Goal: Information Seeking & Learning: Learn about a topic

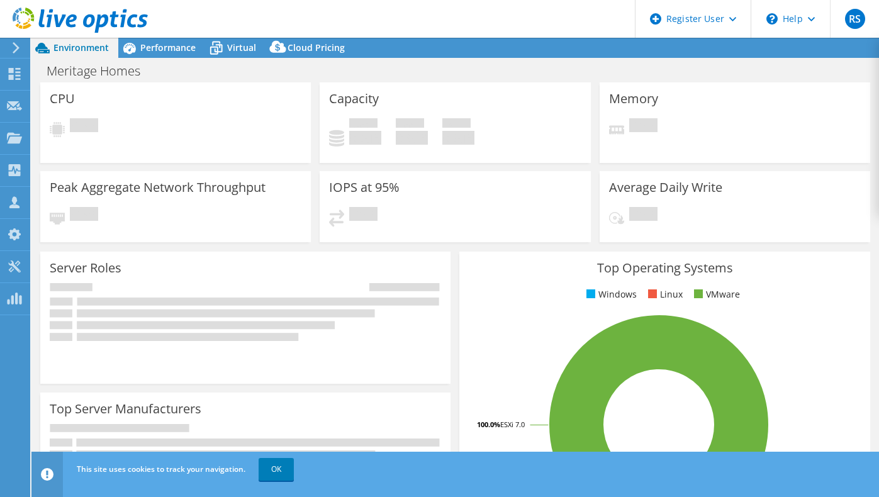
select select "USD"
select select "USWest"
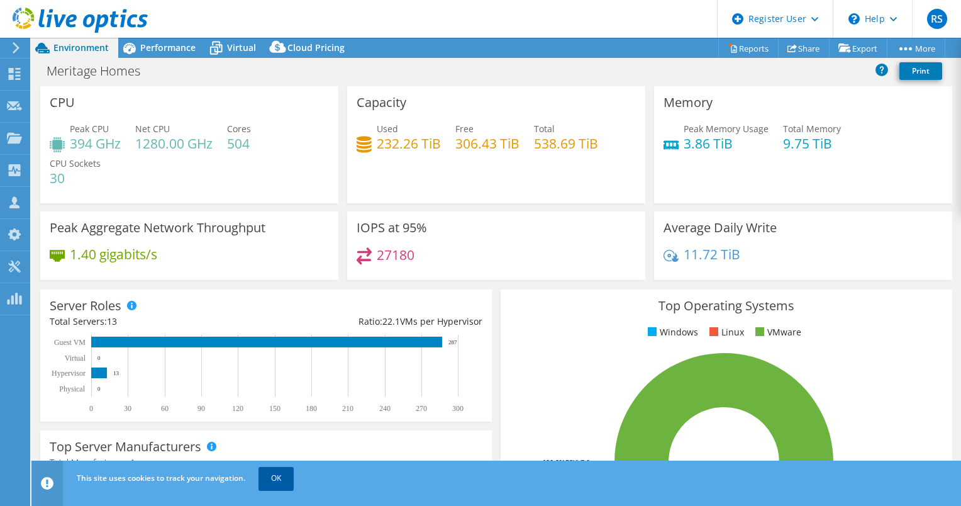
click at [278, 480] on link "OK" at bounding box center [276, 478] width 35 height 23
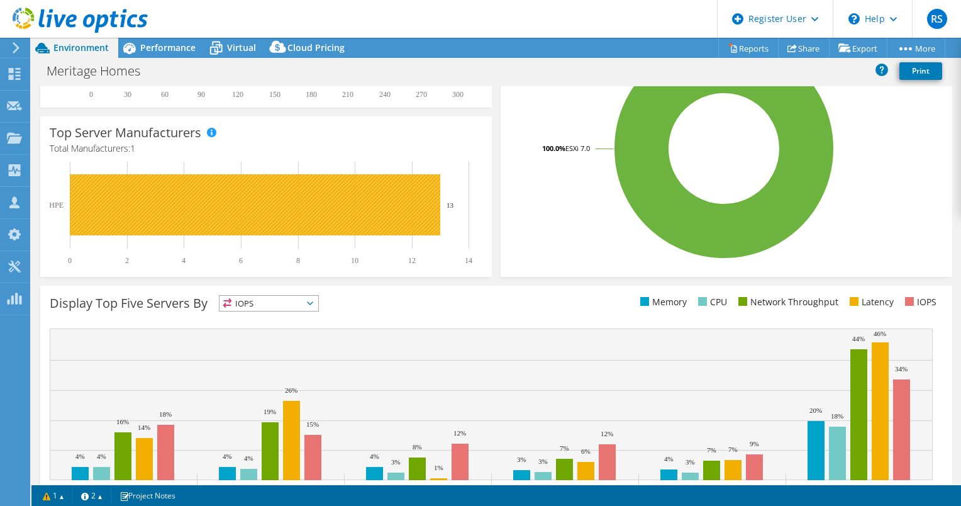
scroll to position [368, 0]
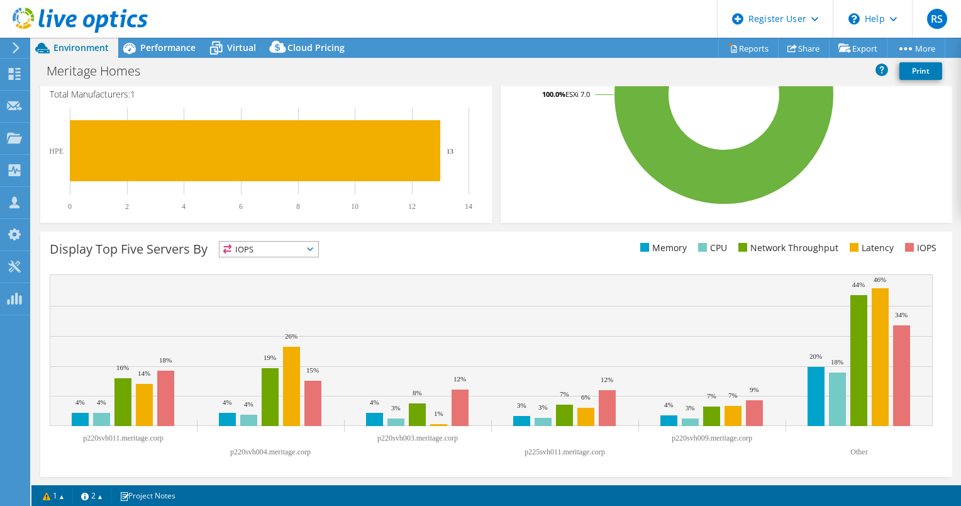
click at [313, 248] on icon at bounding box center [310, 249] width 6 height 4
click at [528, 256] on div "Display Top Five Servers By IOPS IOPS CPU" at bounding box center [496, 251] width 893 height 21
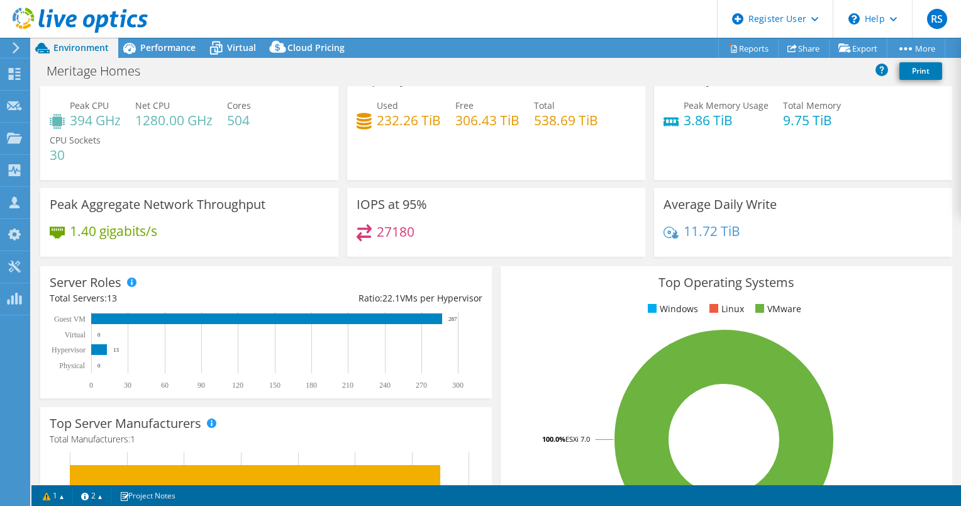
scroll to position [0, 0]
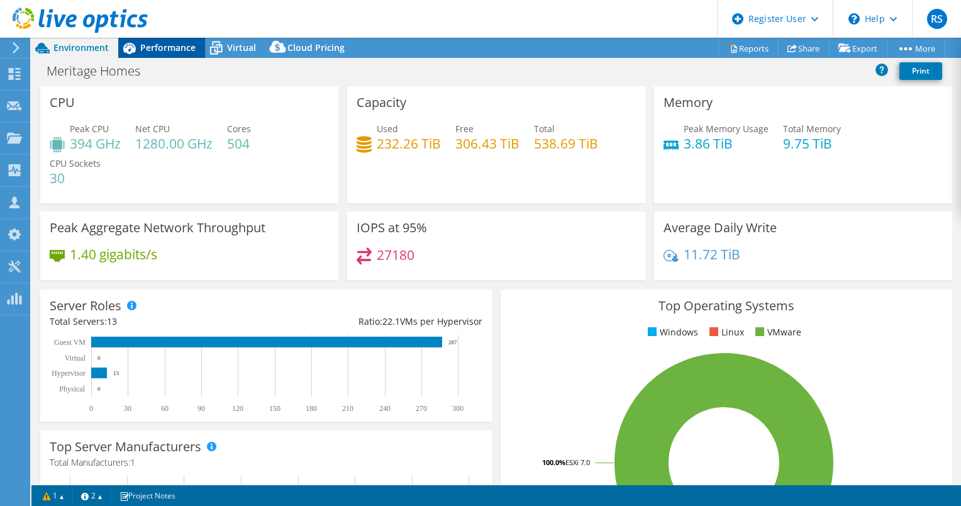
click at [172, 47] on span "Performance" at bounding box center [167, 48] width 55 height 12
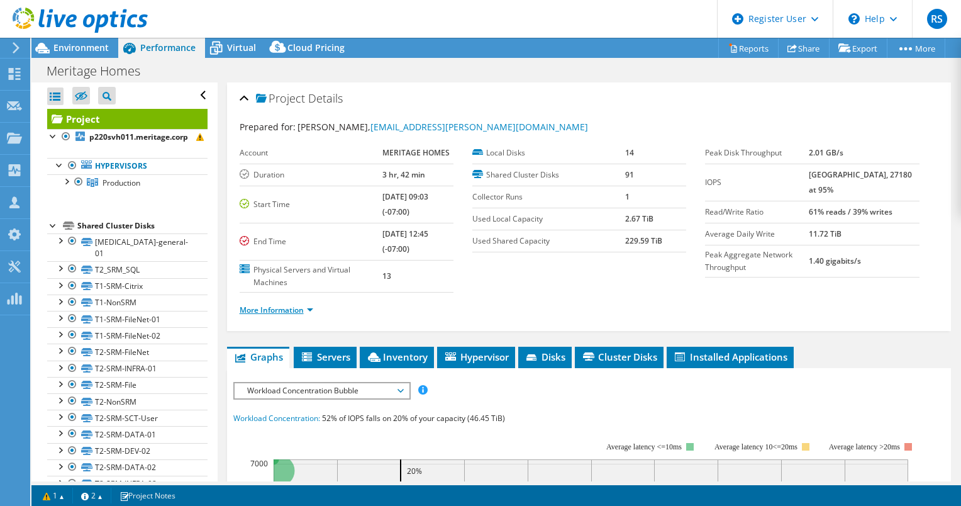
click at [311, 308] on link "More Information" at bounding box center [277, 310] width 74 height 11
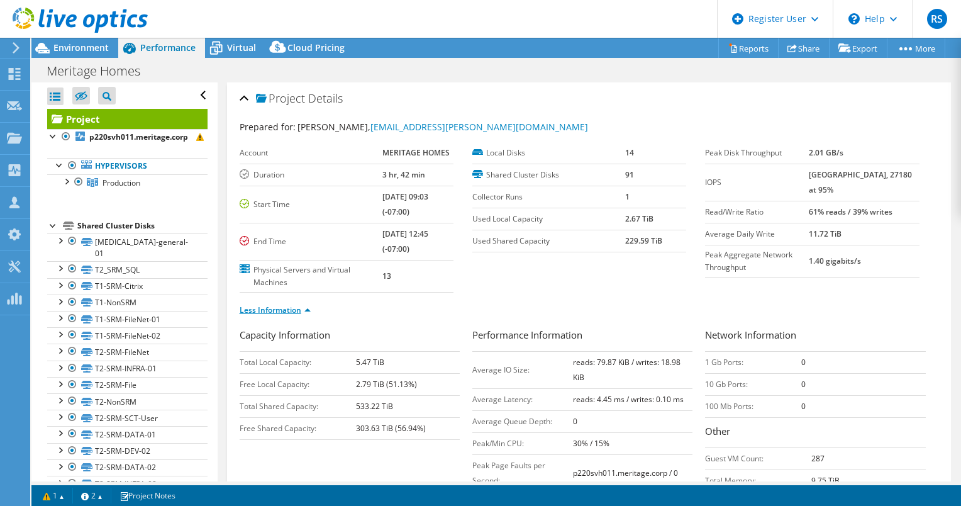
click at [306, 310] on link "Less Information" at bounding box center [275, 310] width 71 height 11
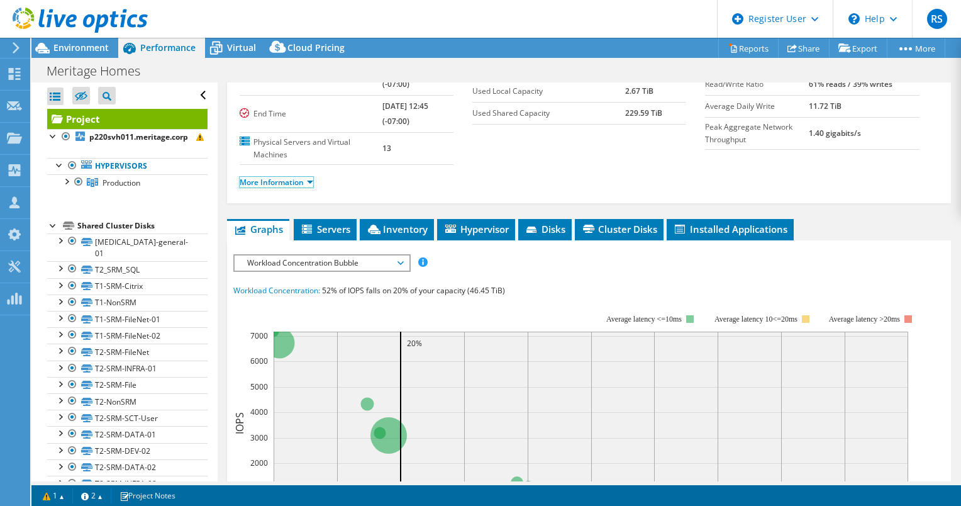
scroll to position [189, 0]
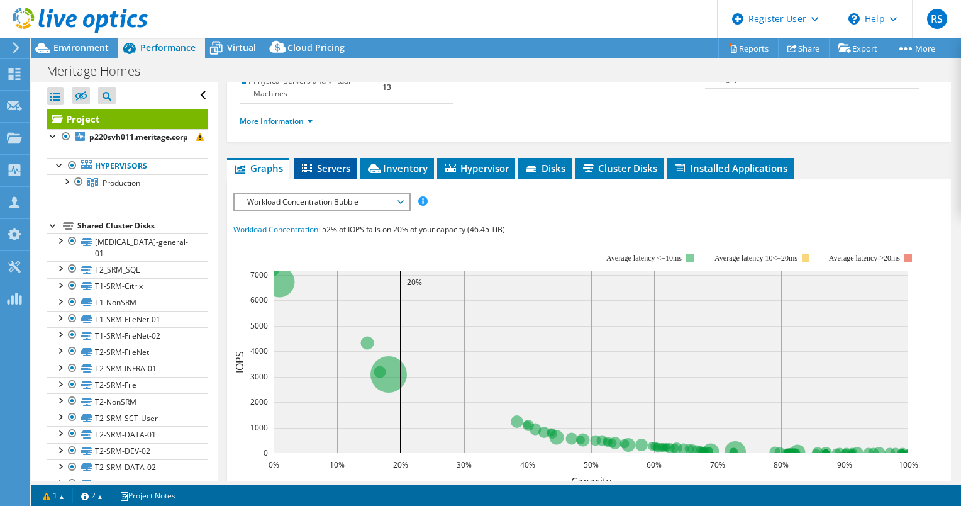
click at [331, 164] on span "Servers" at bounding box center [325, 168] width 50 height 13
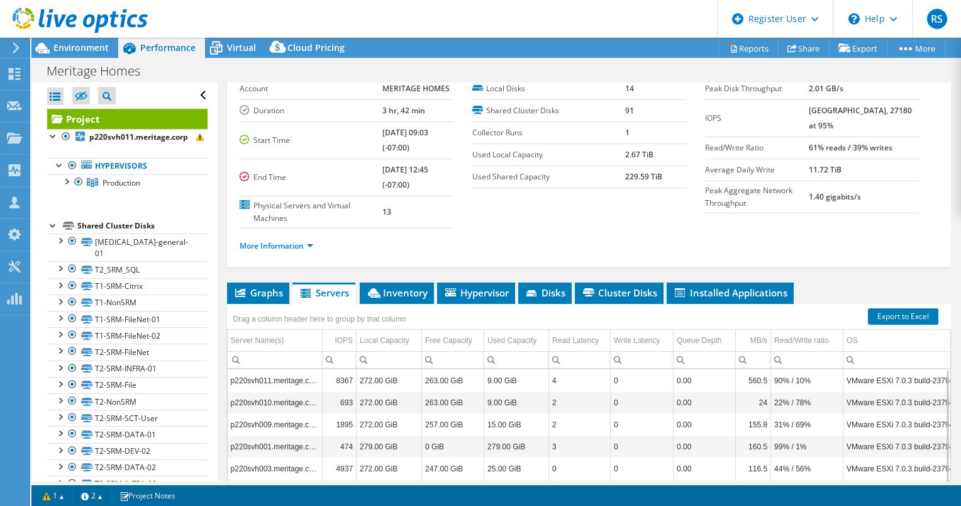
scroll to position [0, 0]
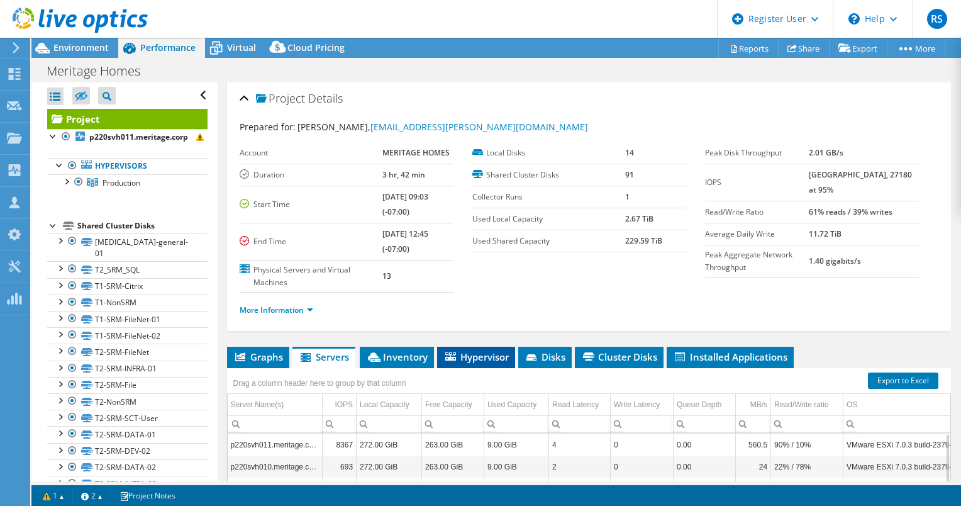
click at [491, 357] on span "Hypervisor" at bounding box center [476, 356] width 65 height 13
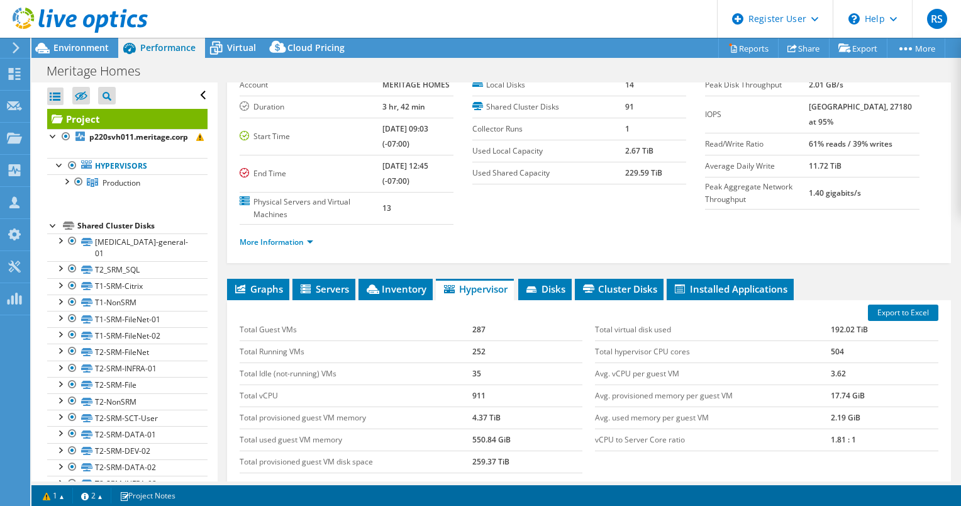
scroll to position [126, 0]
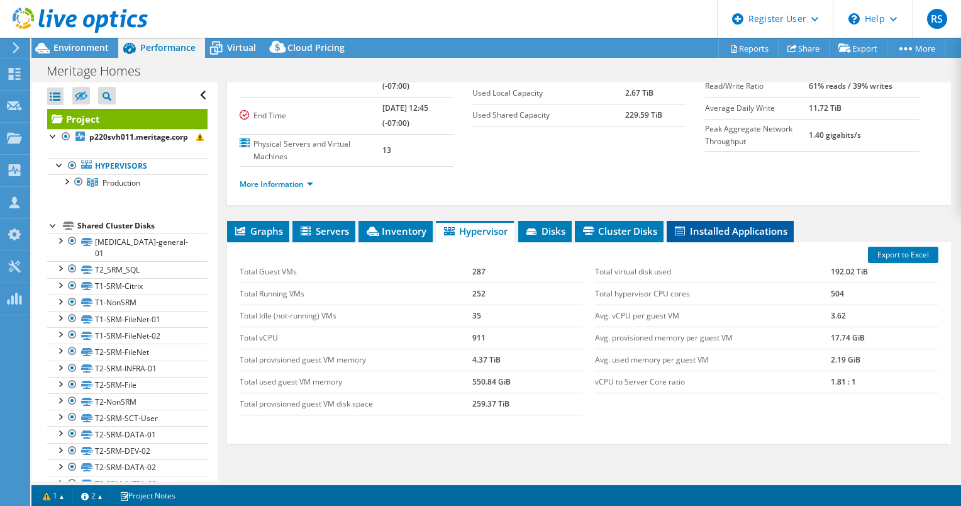
click at [712, 225] on span "Installed Applications" at bounding box center [730, 231] width 115 height 13
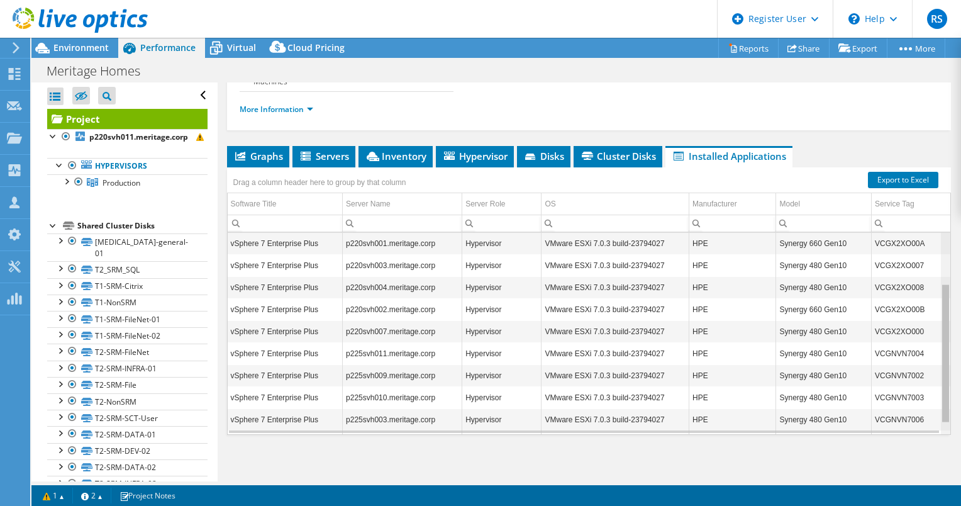
scroll to position [88, 0]
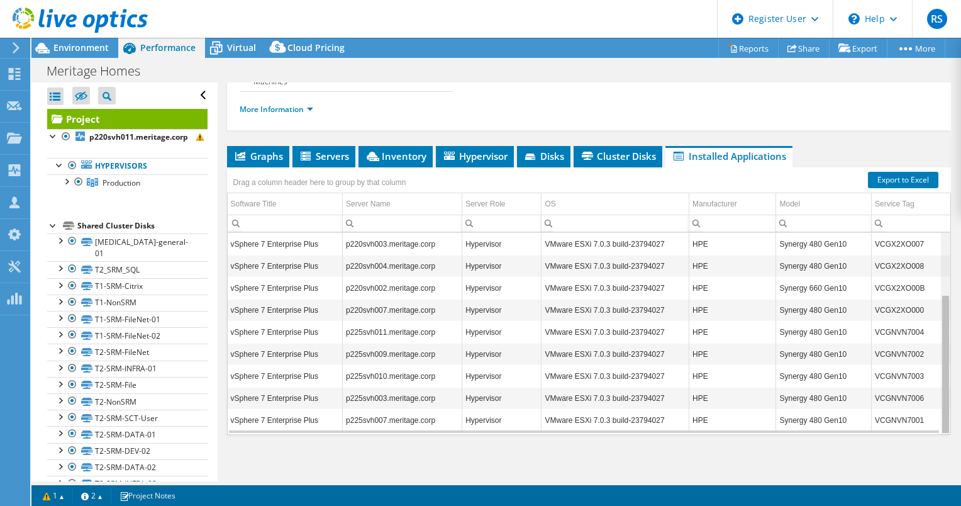
drag, startPoint x: 938, startPoint y: 310, endPoint x: 910, endPoint y: 305, distance: 28.1
click at [878, 305] on body "RS Dell User [PERSON_NAME] [PERSON_NAME][EMAIL_ADDRESS][PERSON_NAME][DOMAIN_NAM…" at bounding box center [480, 253] width 961 height 506
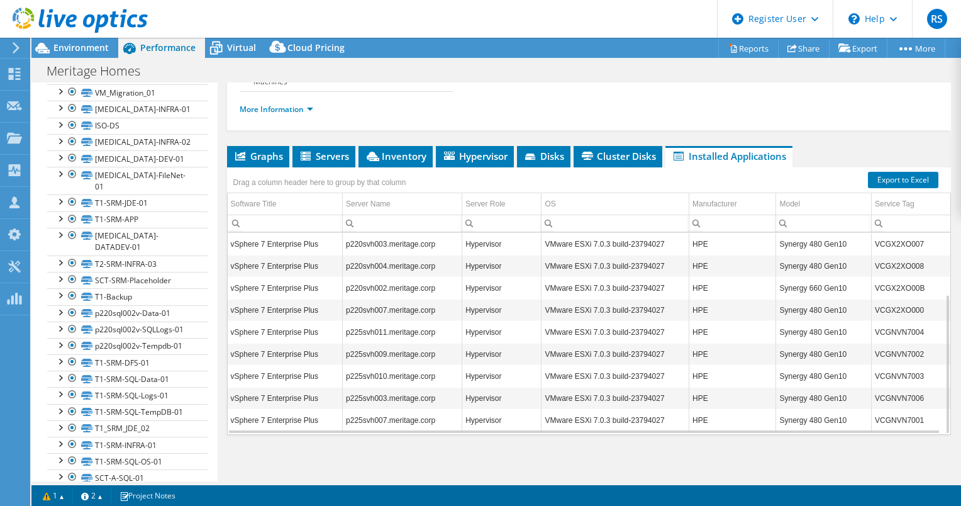
scroll to position [425, 0]
click at [62, 287] on div at bounding box center [59, 293] width 13 height 13
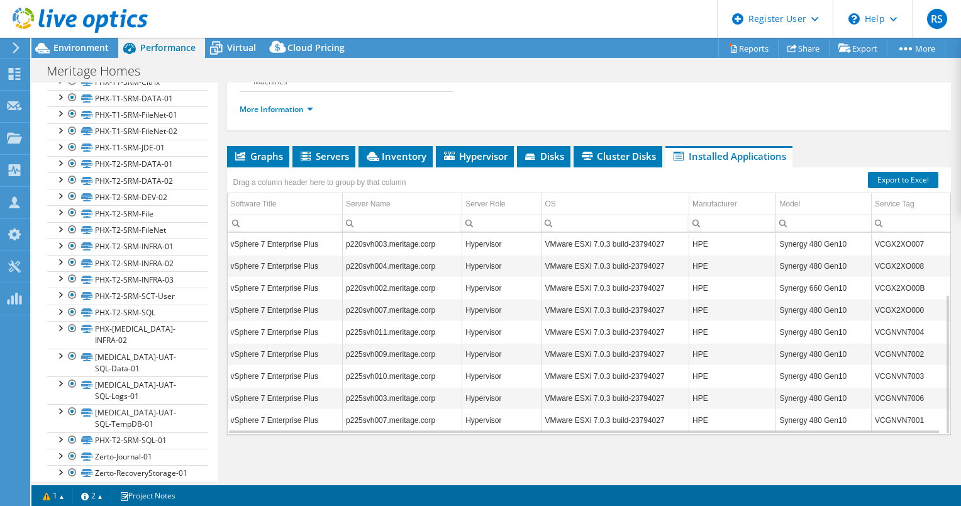
scroll to position [1568, 0]
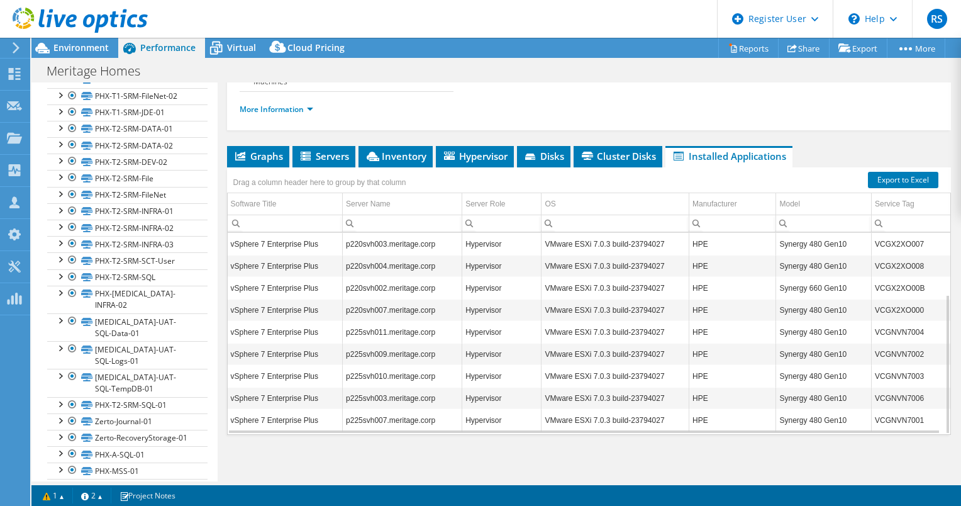
click at [58, 496] on div at bounding box center [59, 502] width 13 height 13
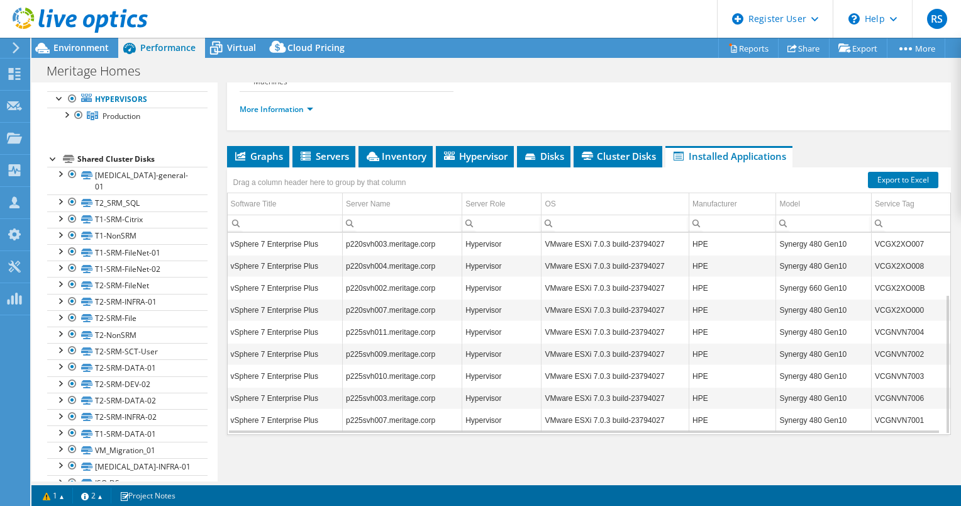
scroll to position [0, 0]
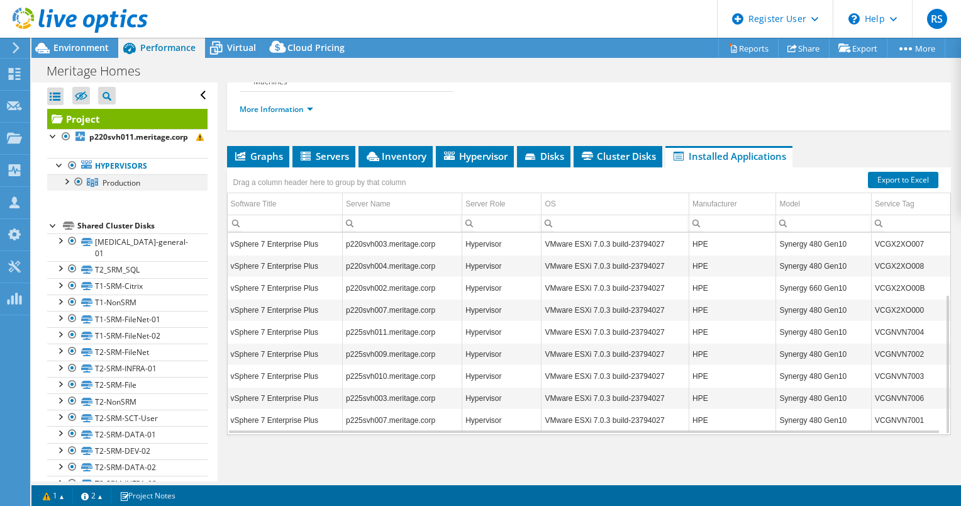
click at [66, 181] on div at bounding box center [66, 180] width 13 height 13
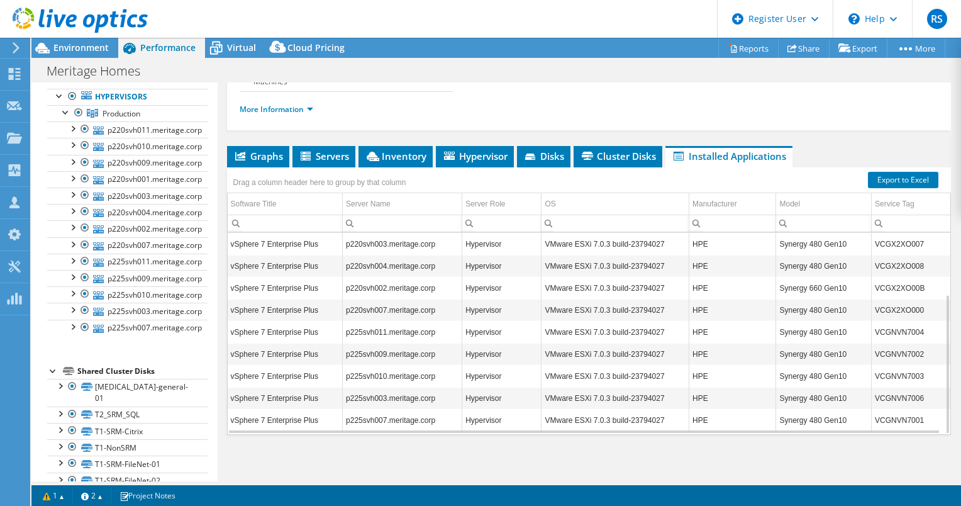
scroll to position [84, 0]
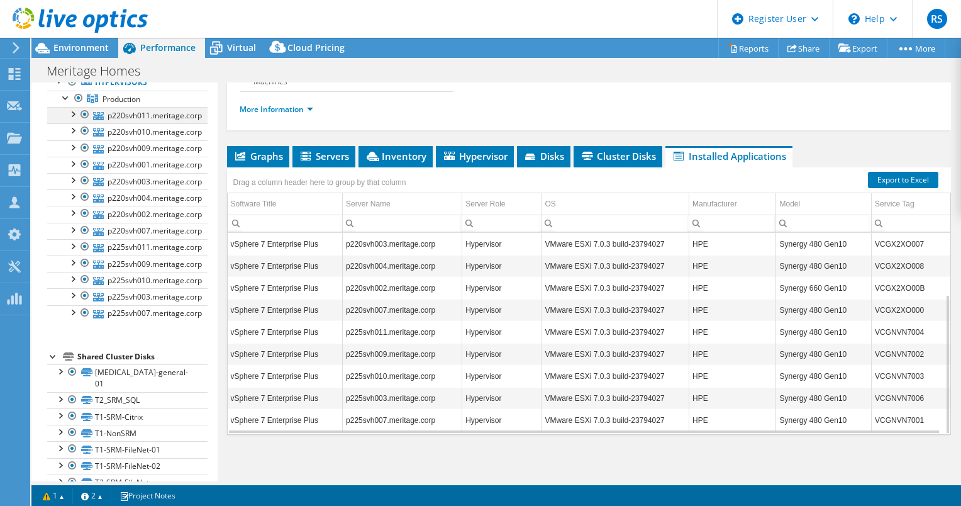
click at [74, 110] on div at bounding box center [72, 113] width 13 height 13
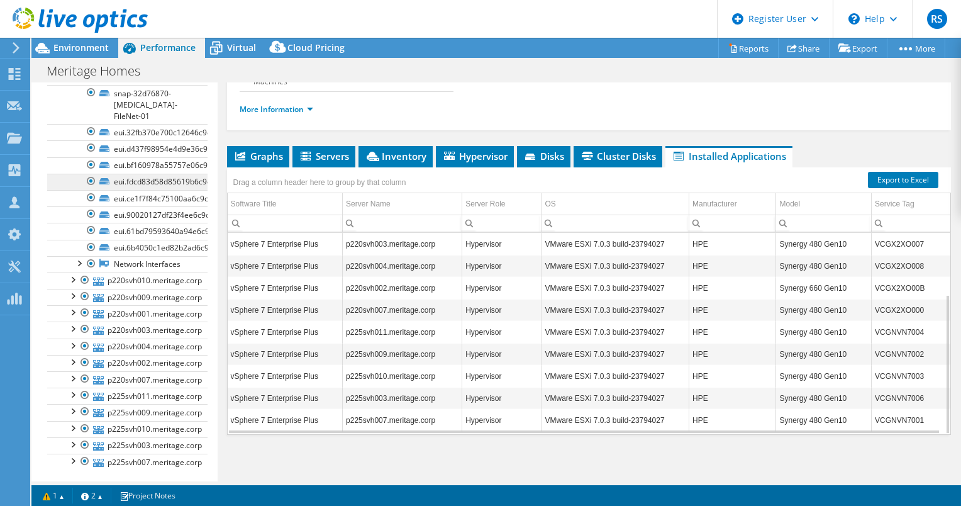
scroll to position [1153, 0]
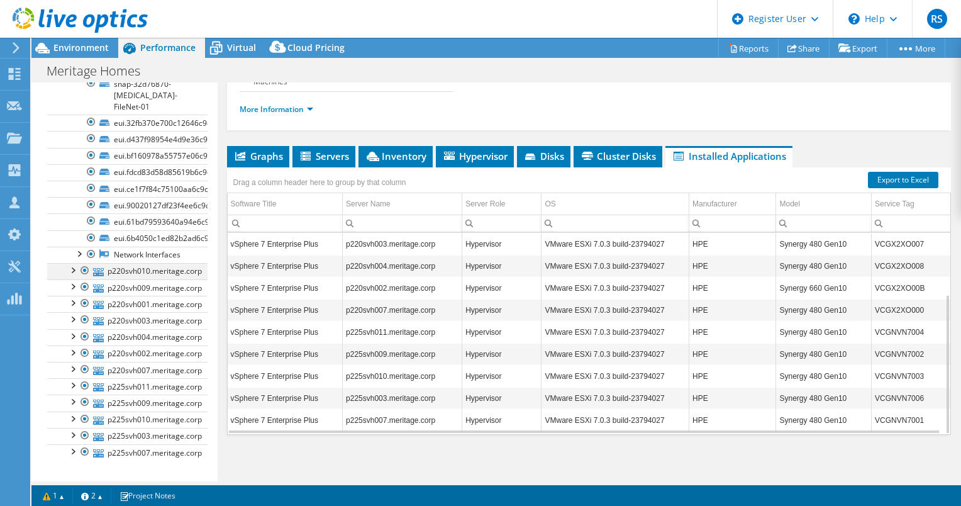
click at [72, 263] on div at bounding box center [72, 269] width 13 height 13
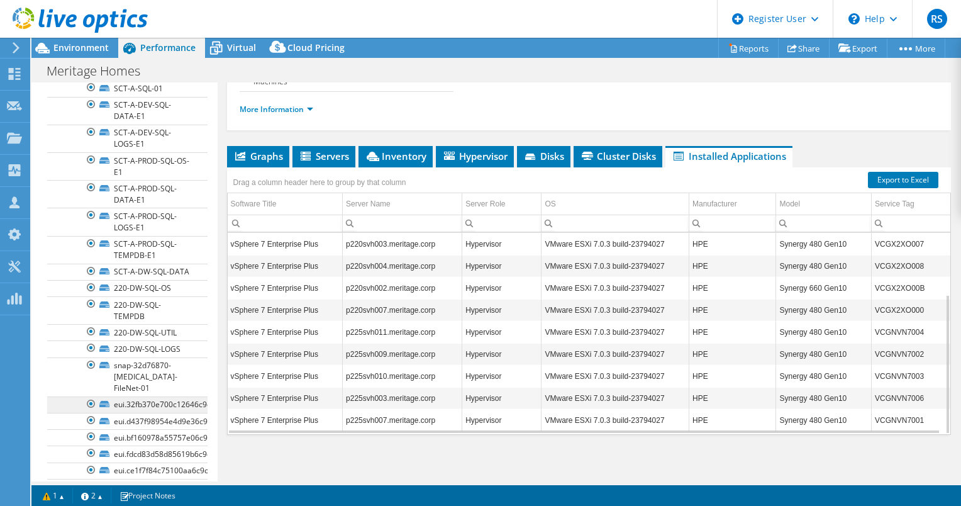
scroll to position [2286, 0]
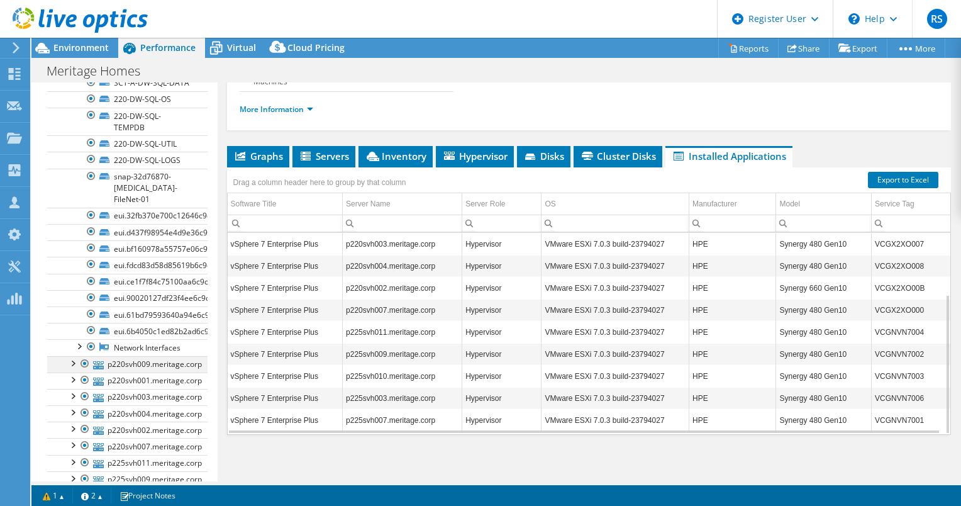
click at [72, 356] on div at bounding box center [72, 362] width 13 height 13
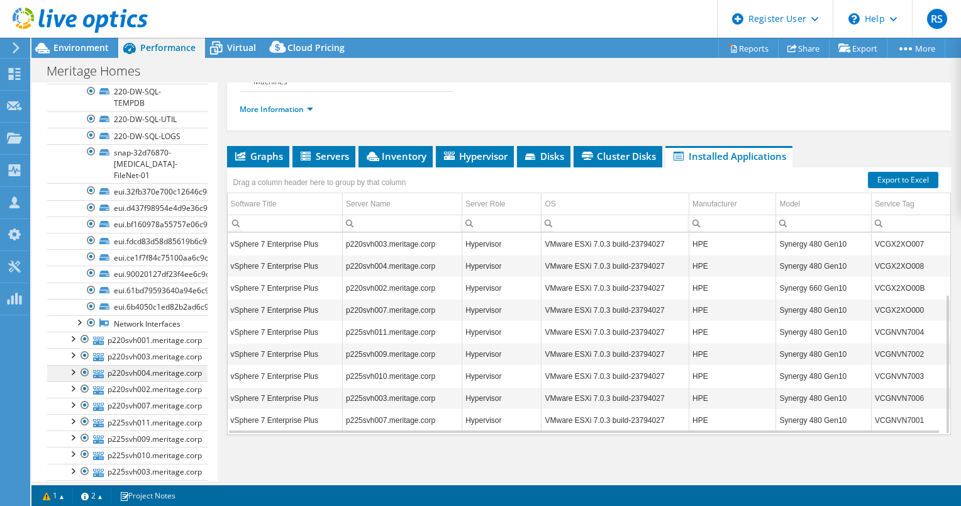
scroll to position [3607, 0]
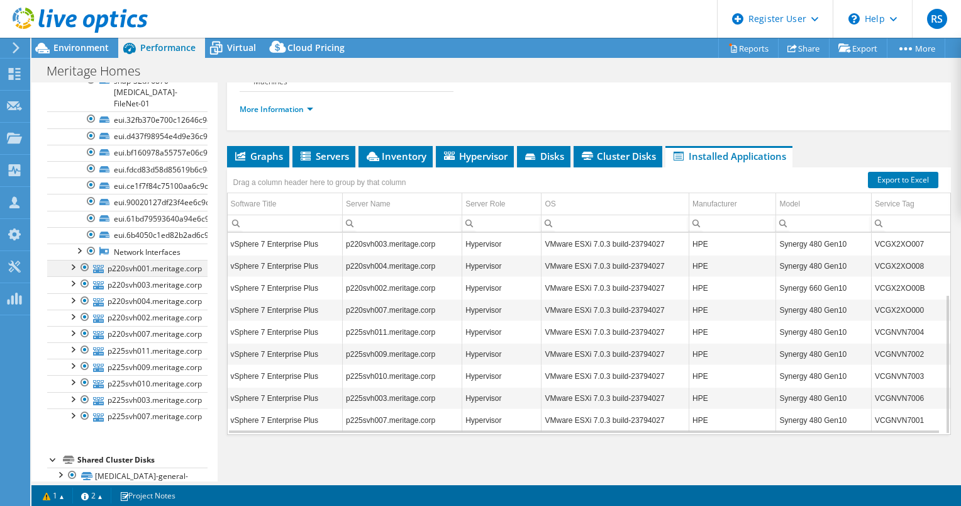
click at [74, 260] on div at bounding box center [72, 266] width 13 height 13
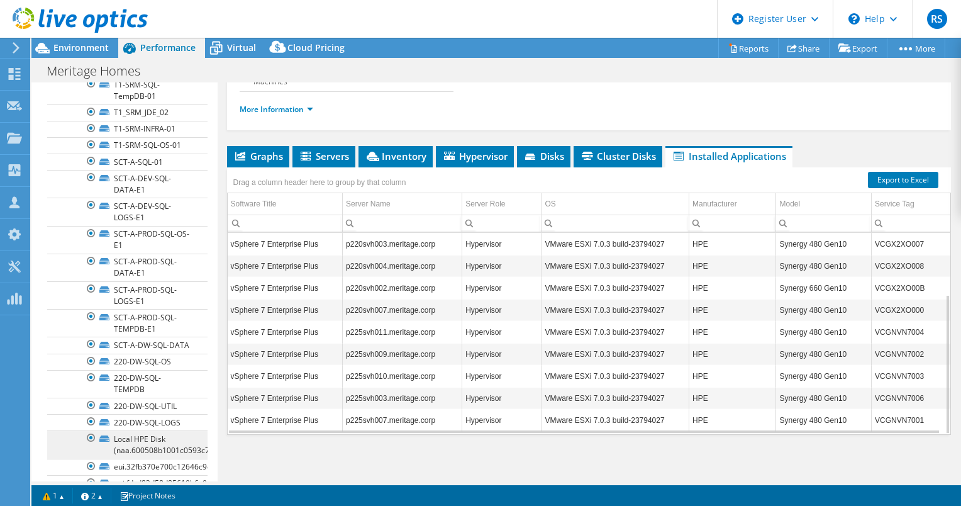
scroll to position [4614, 0]
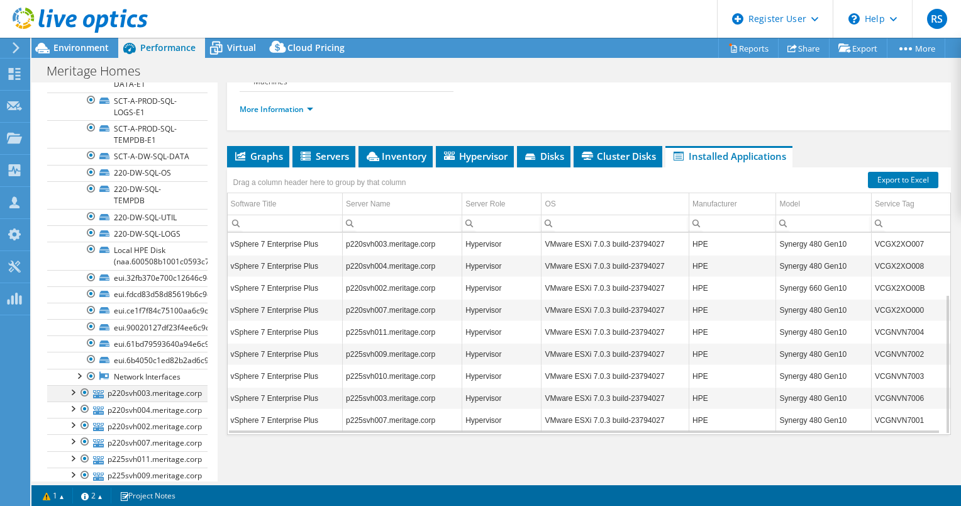
click at [73, 385] on div at bounding box center [72, 391] width 13 height 13
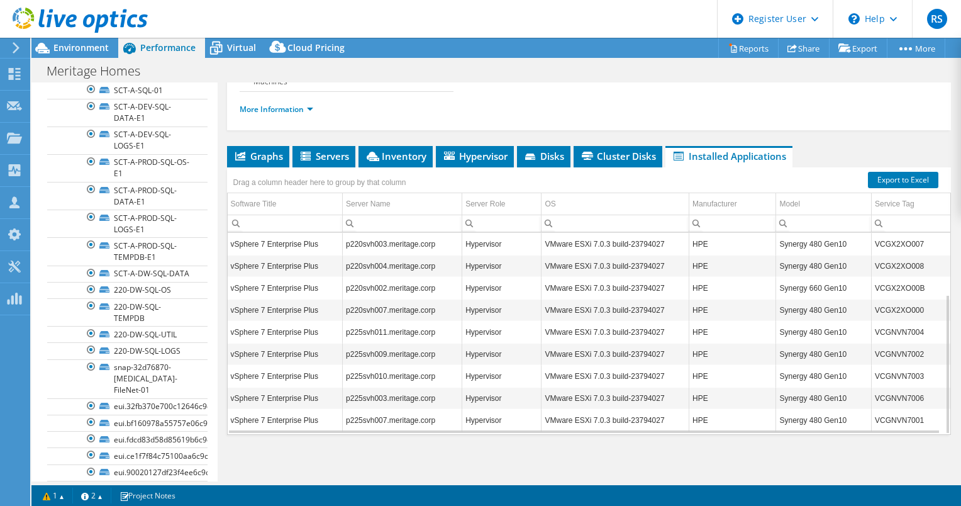
scroll to position [5683, 0]
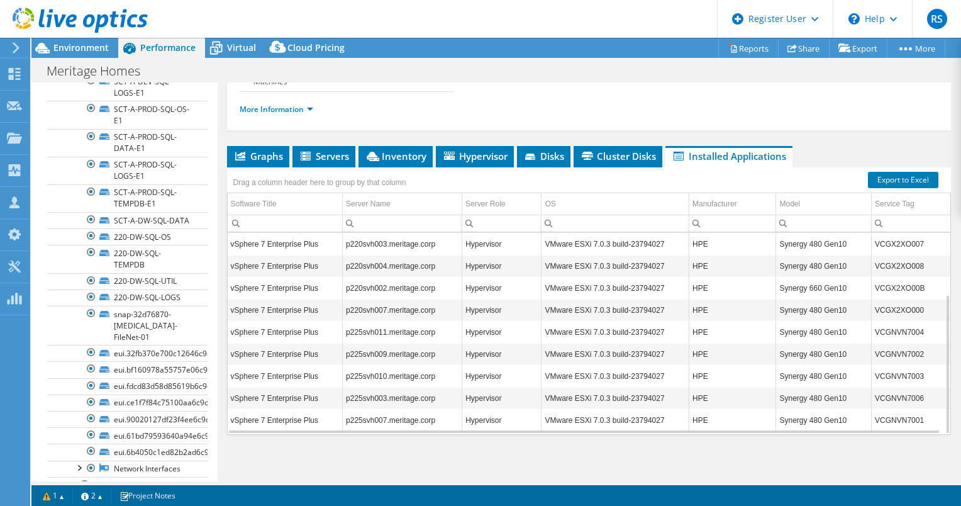
scroll to position [6941, 0]
click at [74, 475] on div at bounding box center [72, 481] width 13 height 13
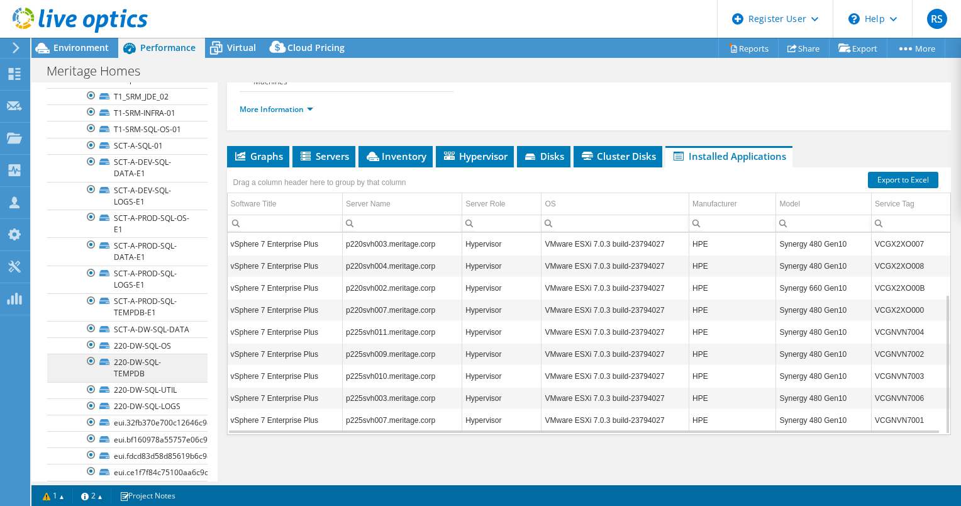
scroll to position [8137, 0]
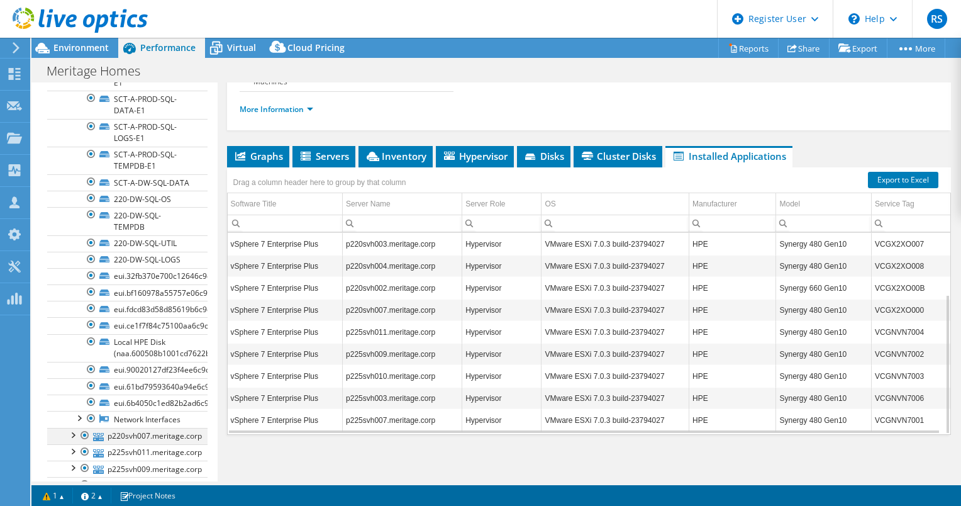
click at [74, 428] on div at bounding box center [72, 434] width 13 height 13
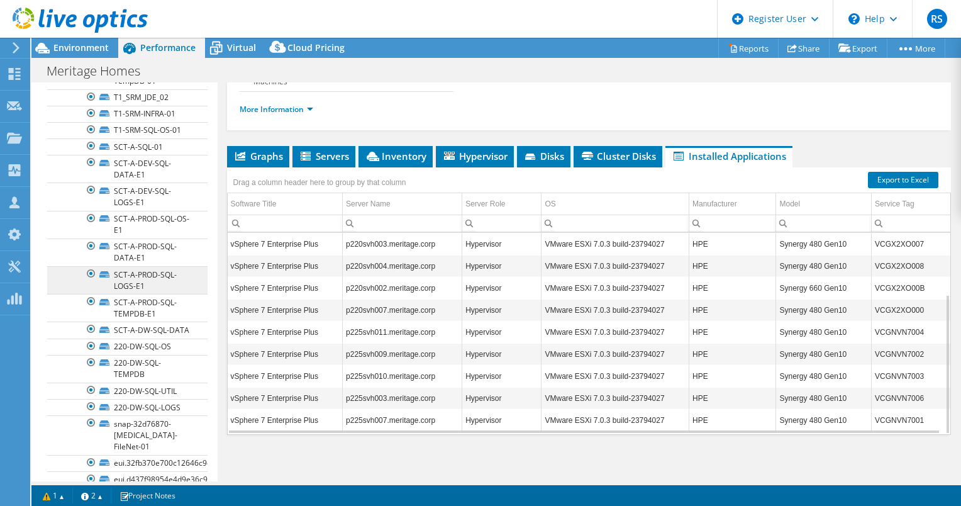
scroll to position [9206, 0]
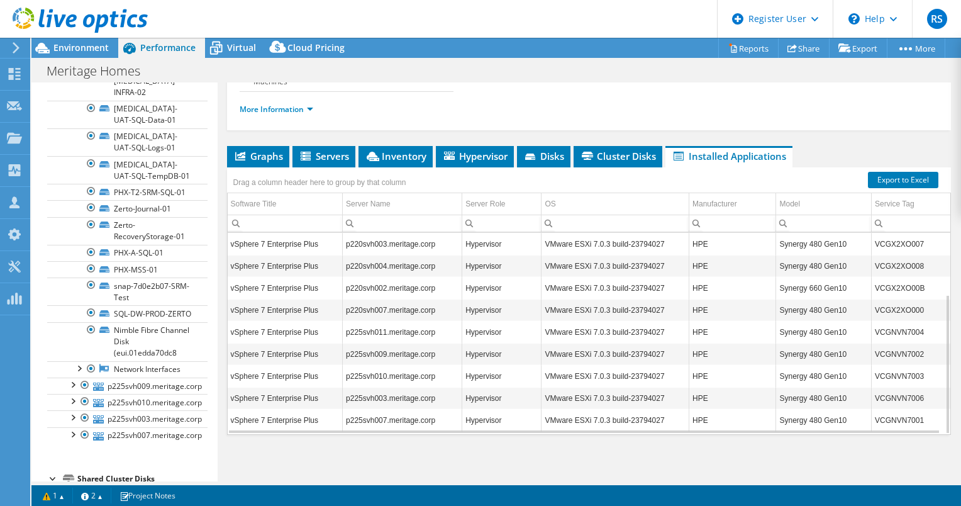
scroll to position [10213, 0]
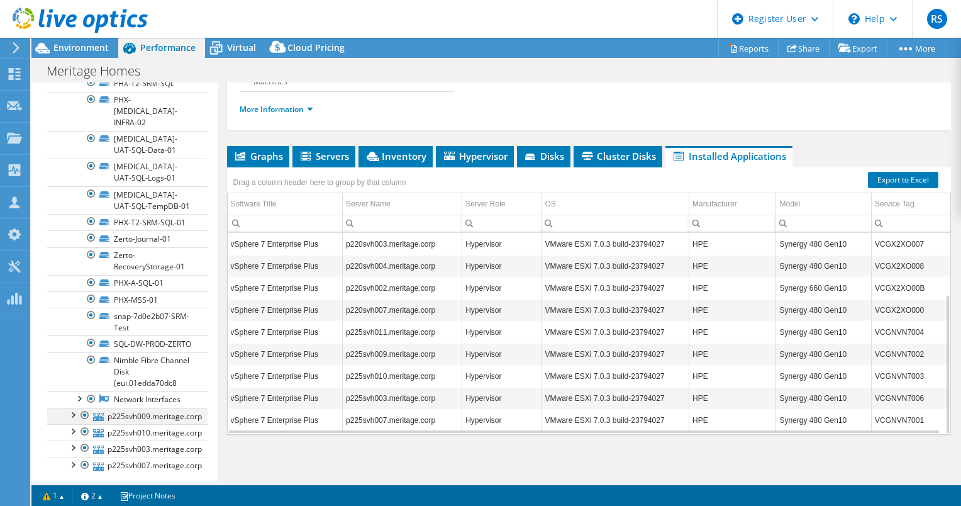
click at [70, 408] on div at bounding box center [72, 414] width 13 height 13
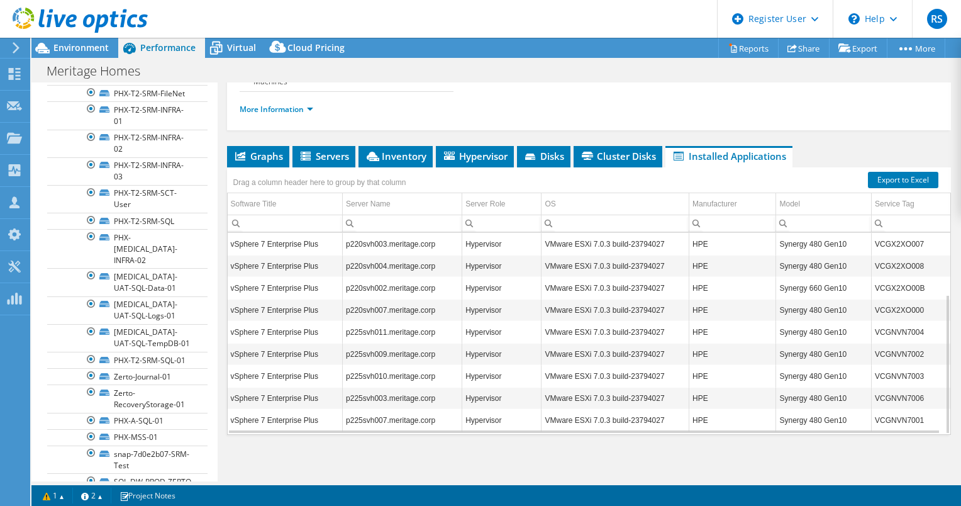
scroll to position [10968, 0]
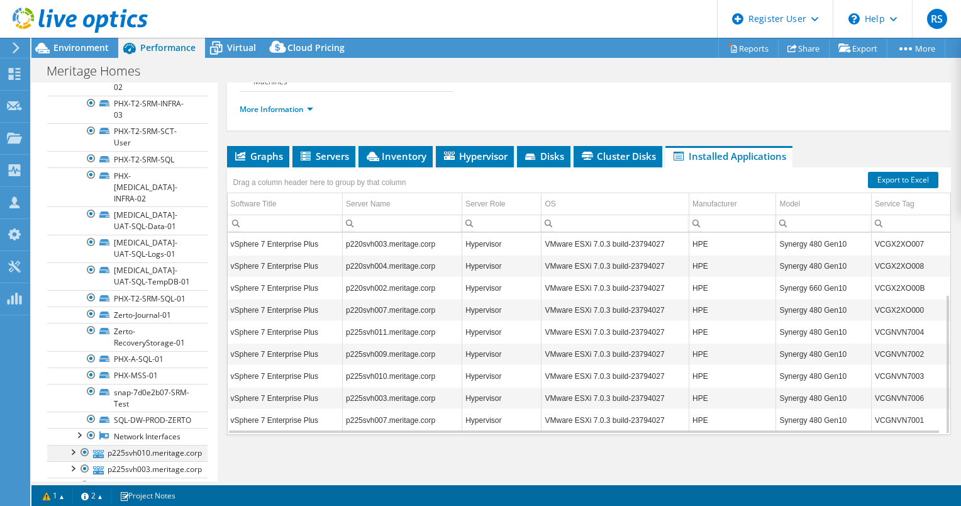
click at [72, 445] on div at bounding box center [72, 451] width 13 height 13
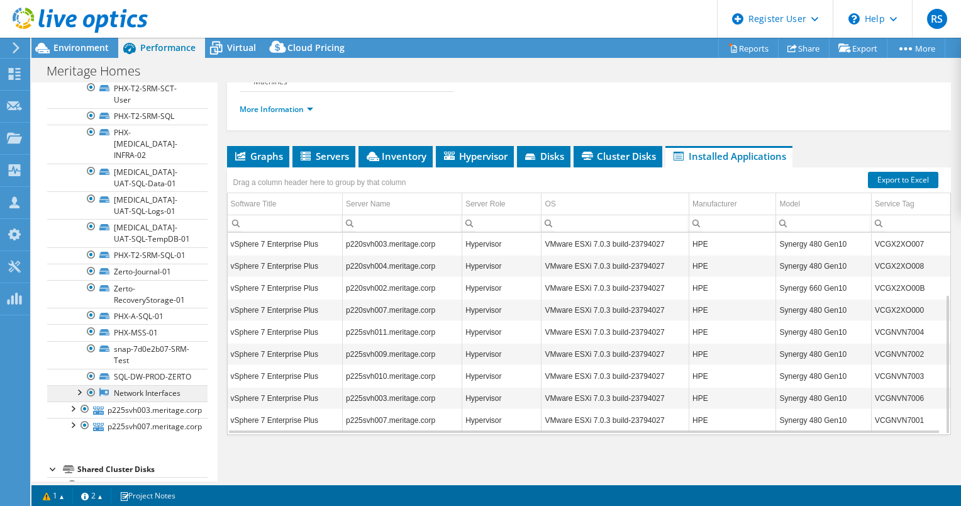
scroll to position [11786, 0]
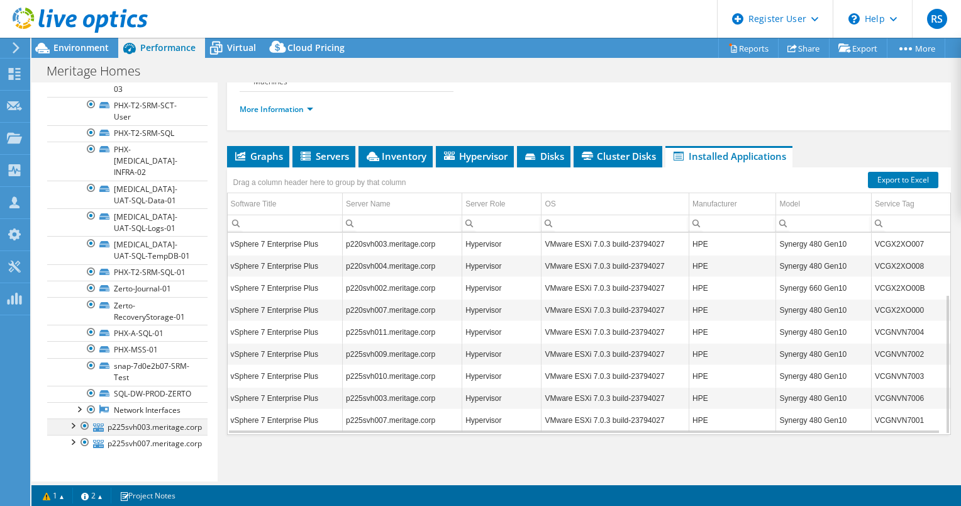
click at [71, 418] on div at bounding box center [72, 424] width 13 height 13
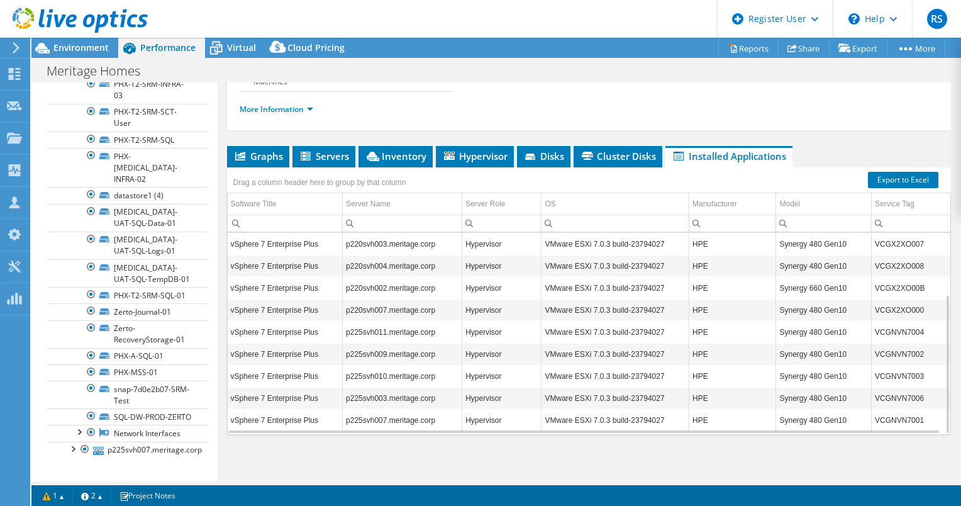
scroll to position [12604, 0]
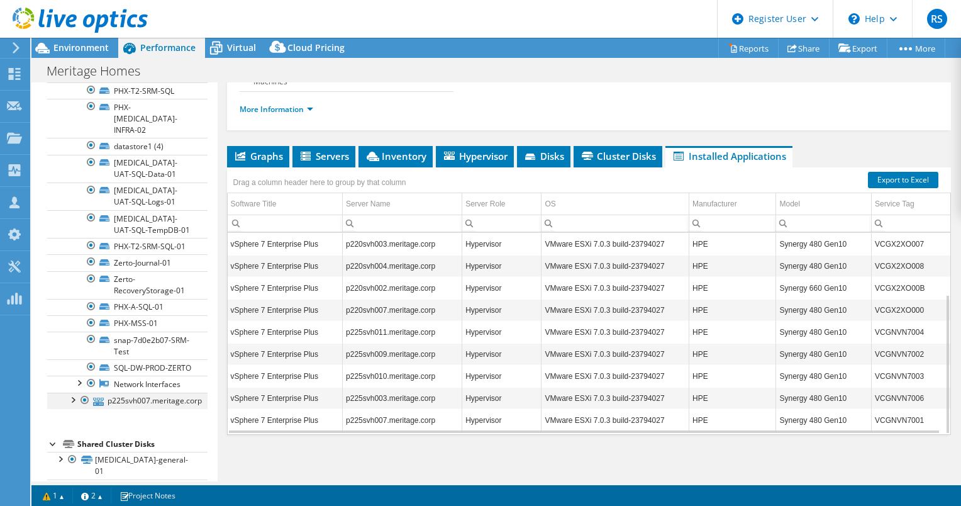
click at [74, 393] on div at bounding box center [72, 399] width 13 height 13
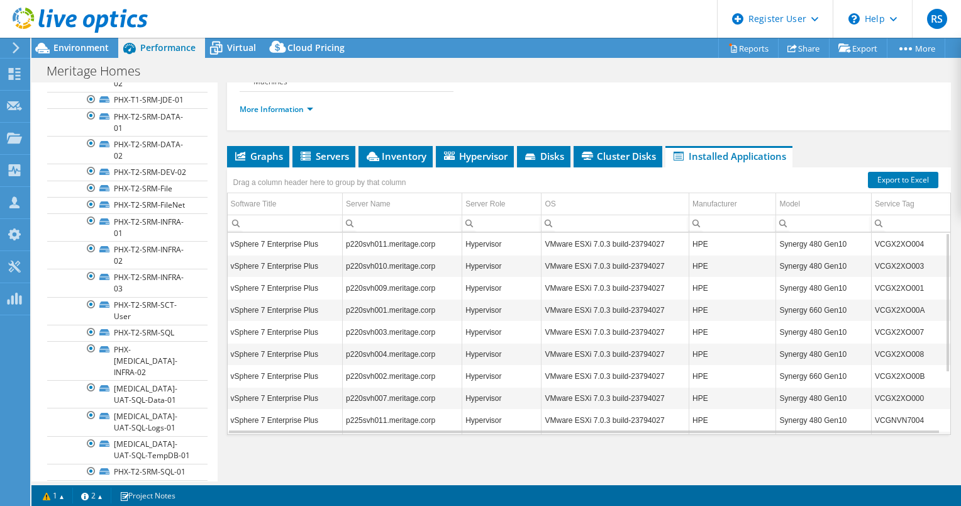
scroll to position [0, 0]
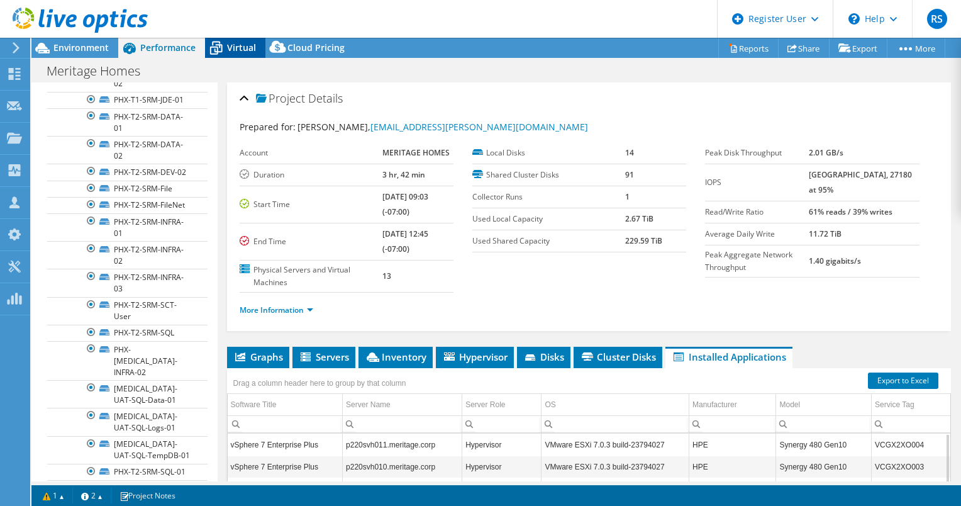
click at [245, 47] on span "Virtual" at bounding box center [241, 48] width 29 height 12
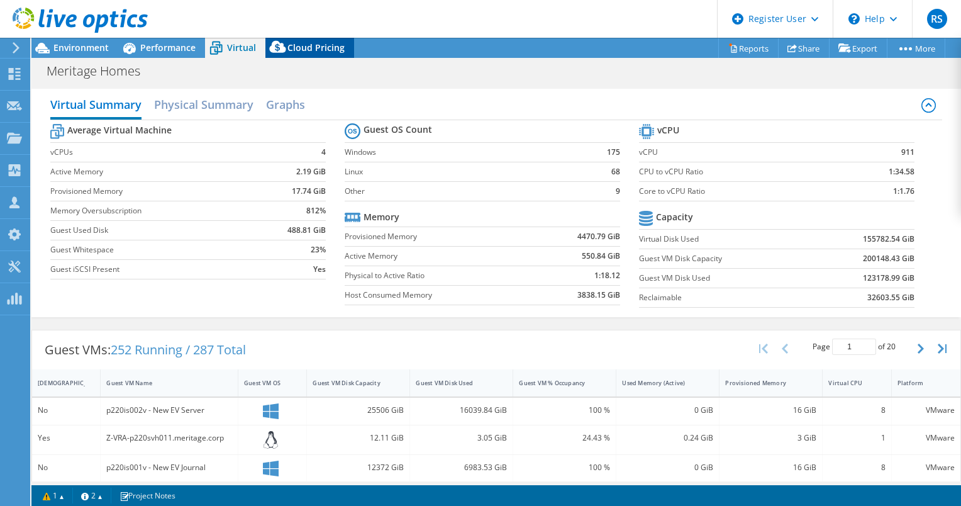
click at [303, 45] on span "Cloud Pricing" at bounding box center [316, 48] width 57 height 12
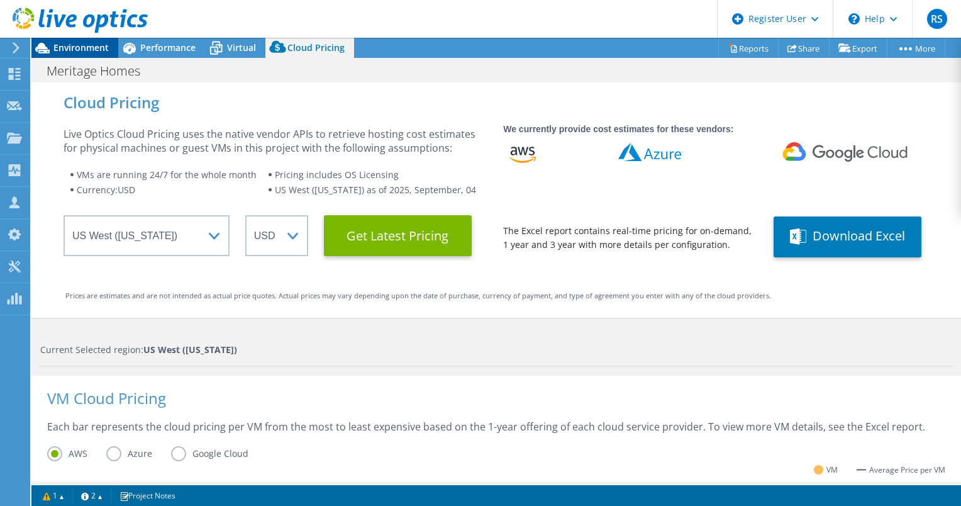
click at [90, 51] on span "Environment" at bounding box center [80, 48] width 55 height 12
